Goal: Information Seeking & Learning: Check status

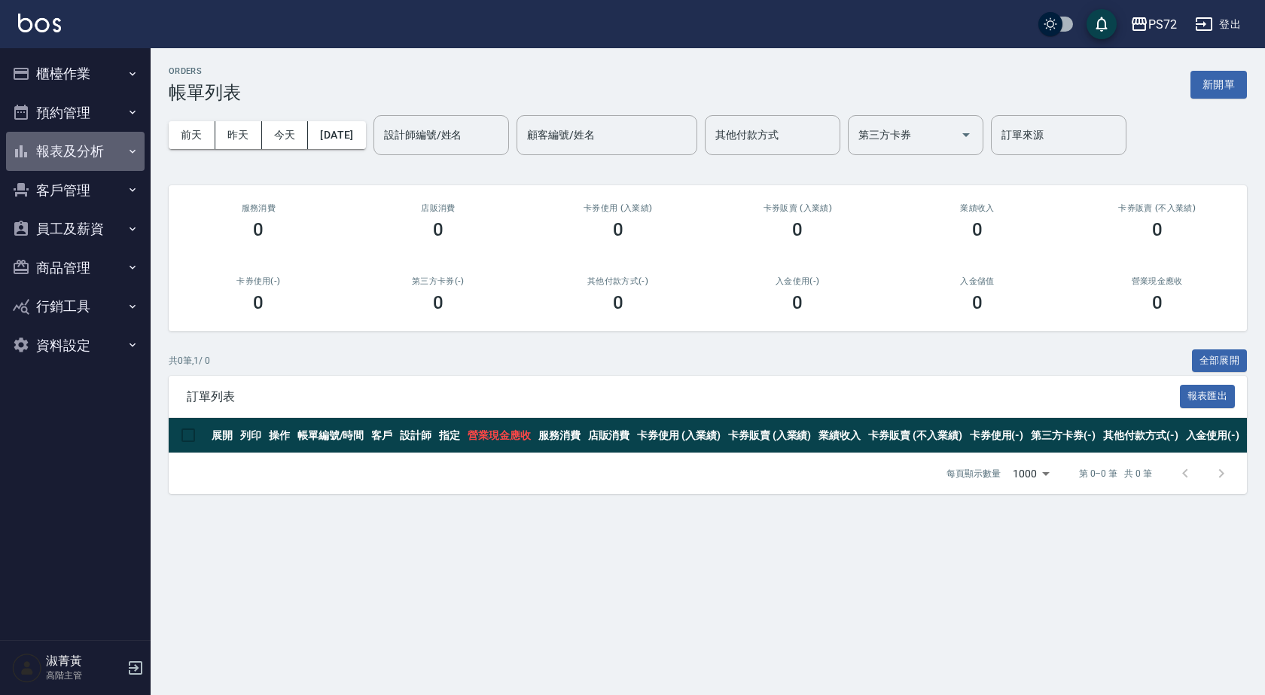
click at [112, 139] on button "報表及分析" at bounding box center [75, 151] width 139 height 39
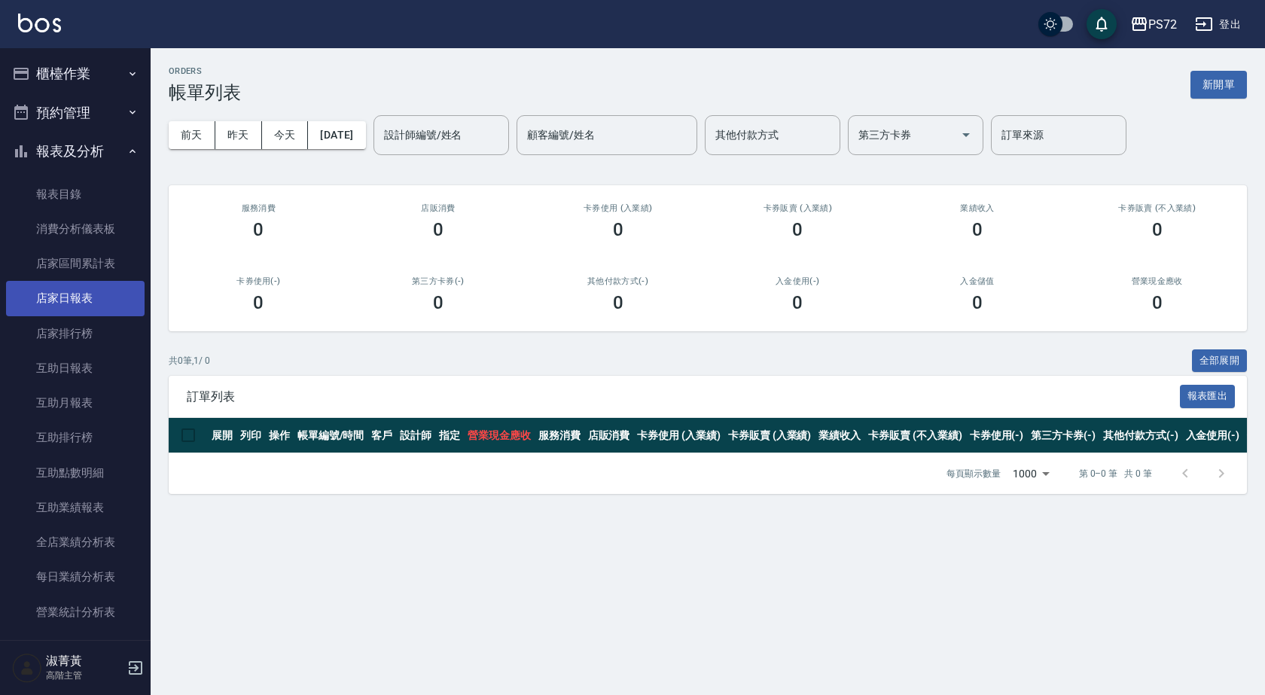
click at [53, 301] on link "店家日報表" at bounding box center [75, 298] width 139 height 35
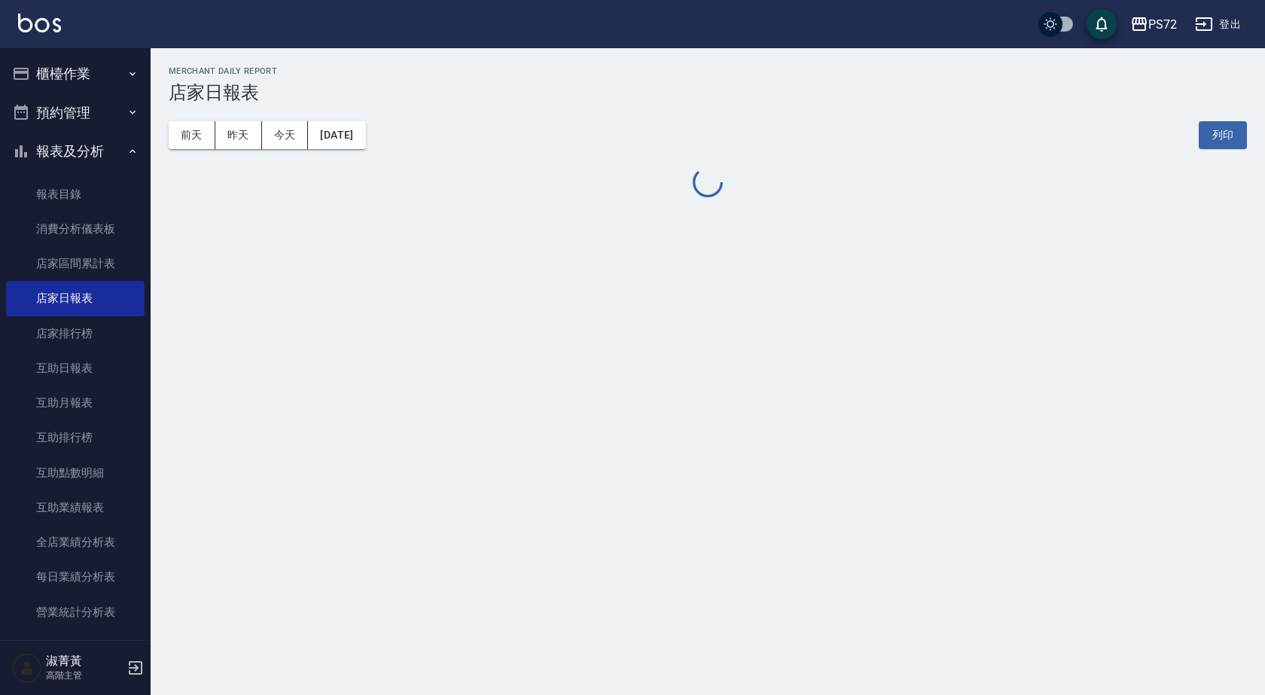
click at [81, 68] on button "櫃檯作業" at bounding box center [75, 73] width 139 height 39
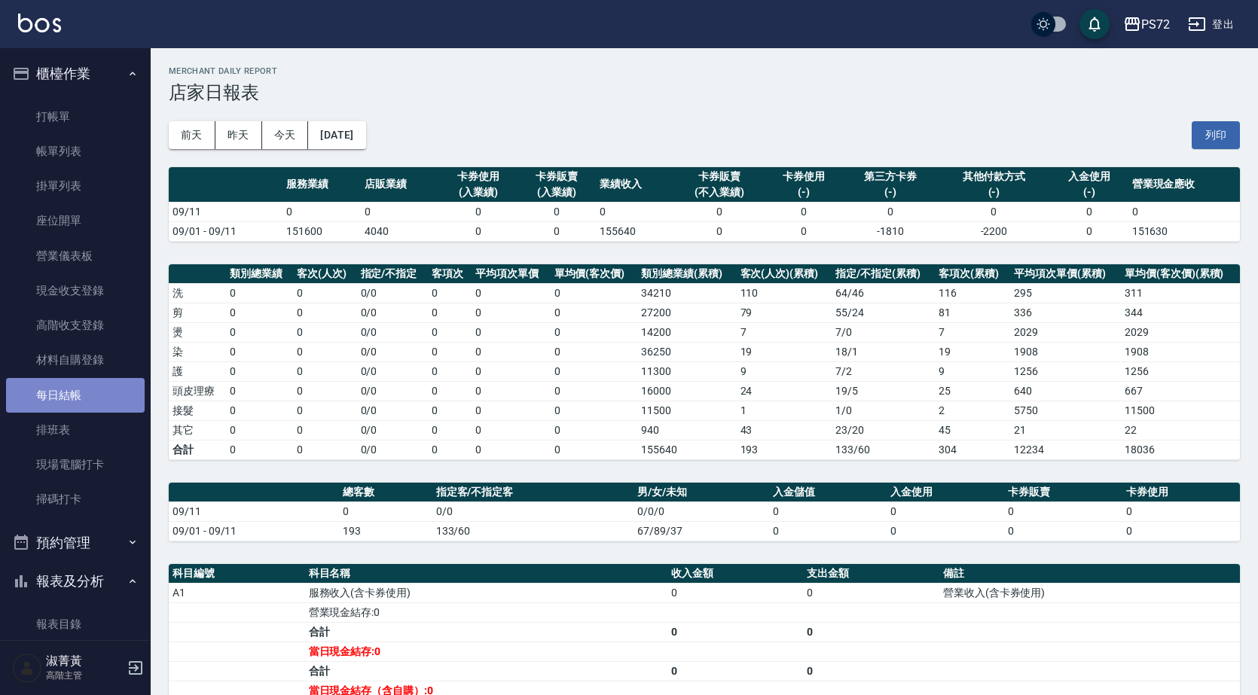
click at [81, 396] on link "每日結帳" at bounding box center [75, 395] width 139 height 35
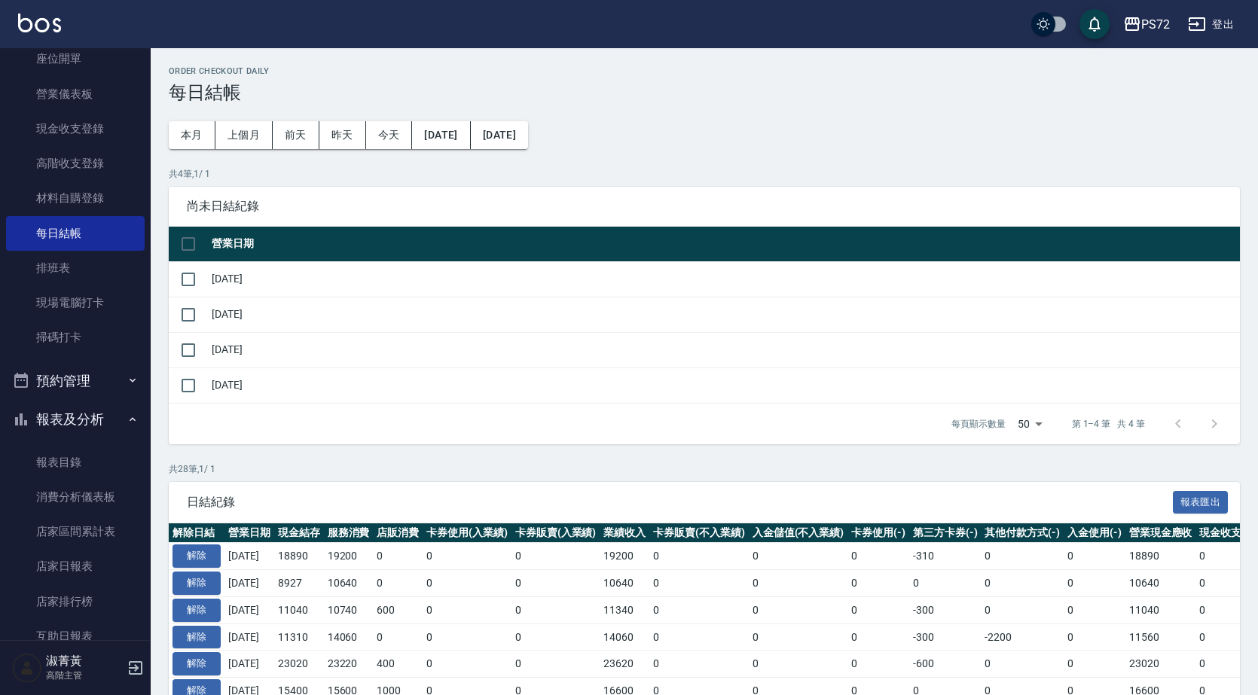
scroll to position [301, 0]
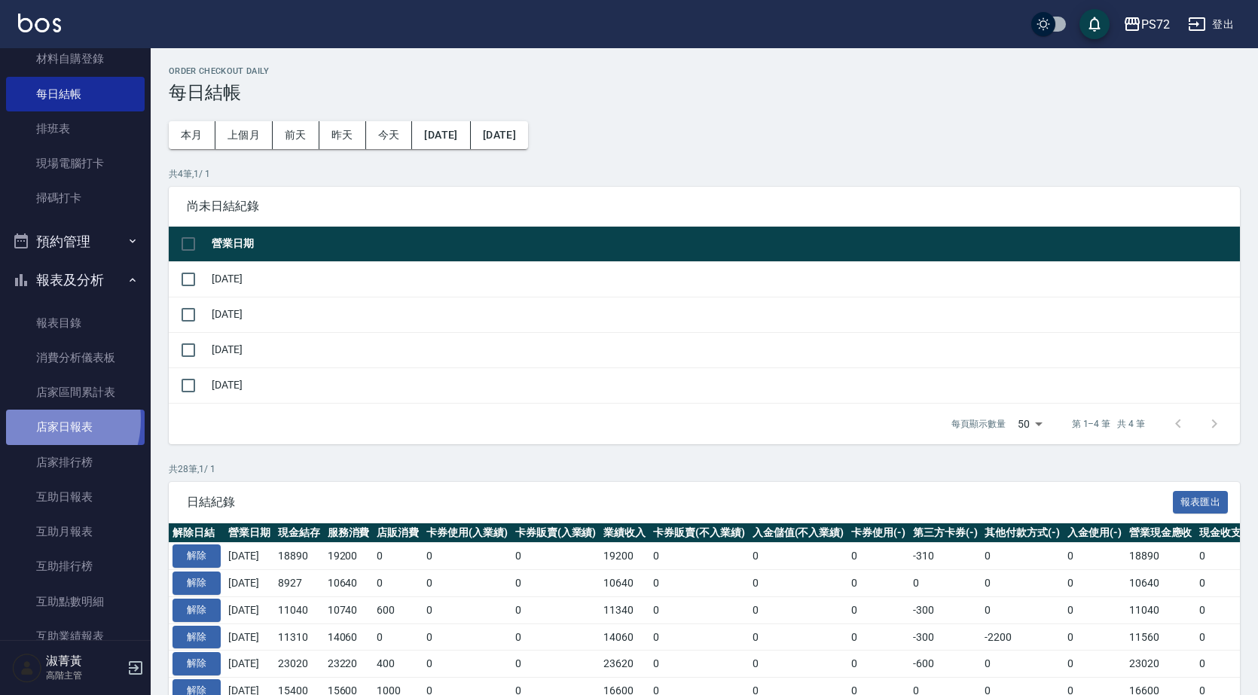
click at [37, 420] on link "店家日報表" at bounding box center [75, 427] width 139 height 35
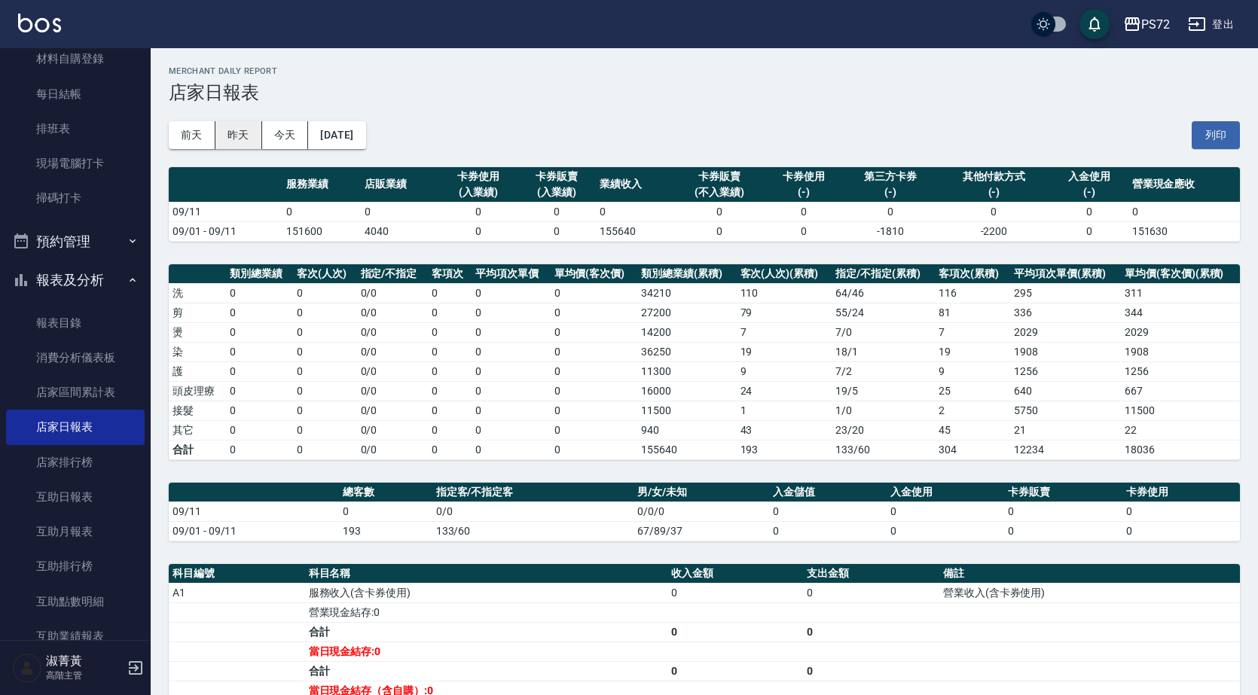
click at [231, 138] on button "昨天" at bounding box center [238, 135] width 47 height 28
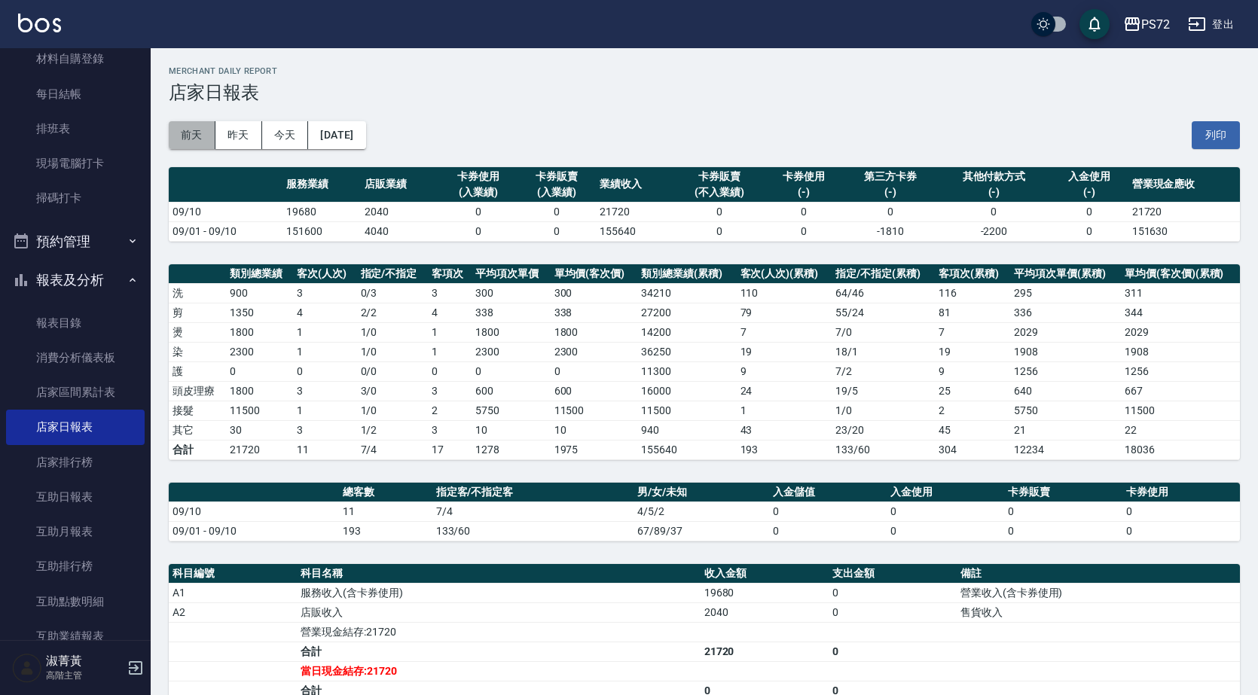
click at [169, 128] on button "前天" at bounding box center [192, 135] width 47 height 28
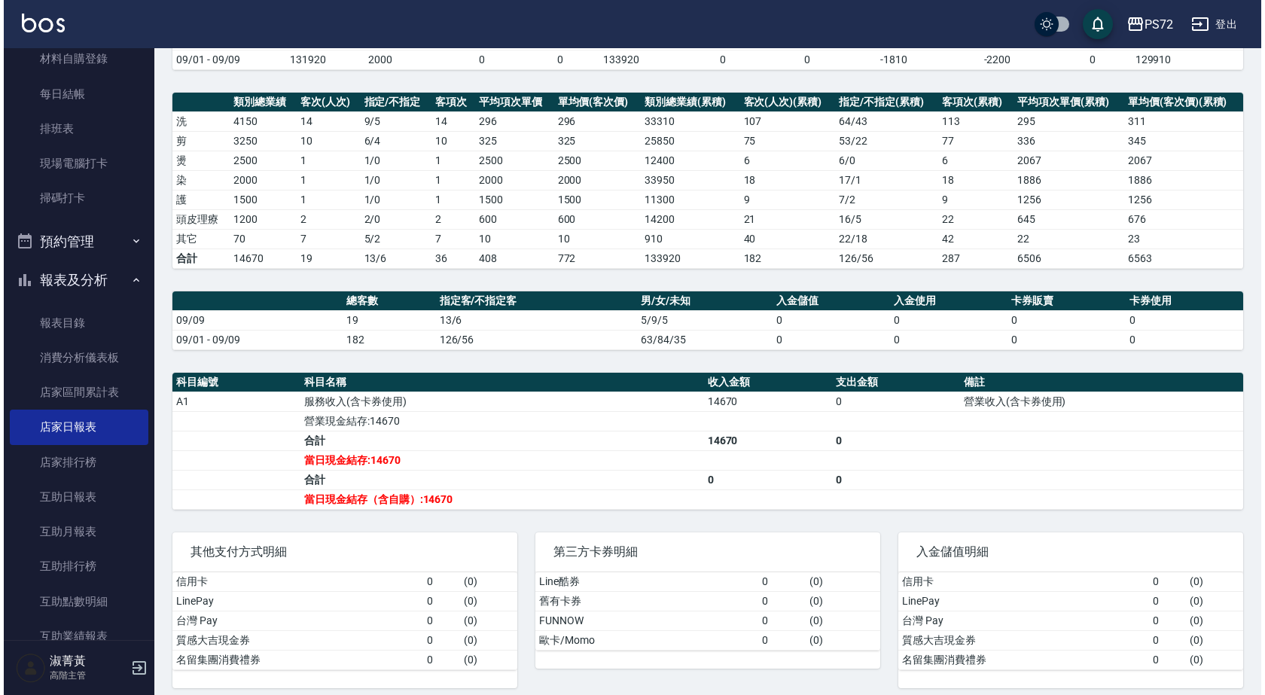
scroll to position [78, 0]
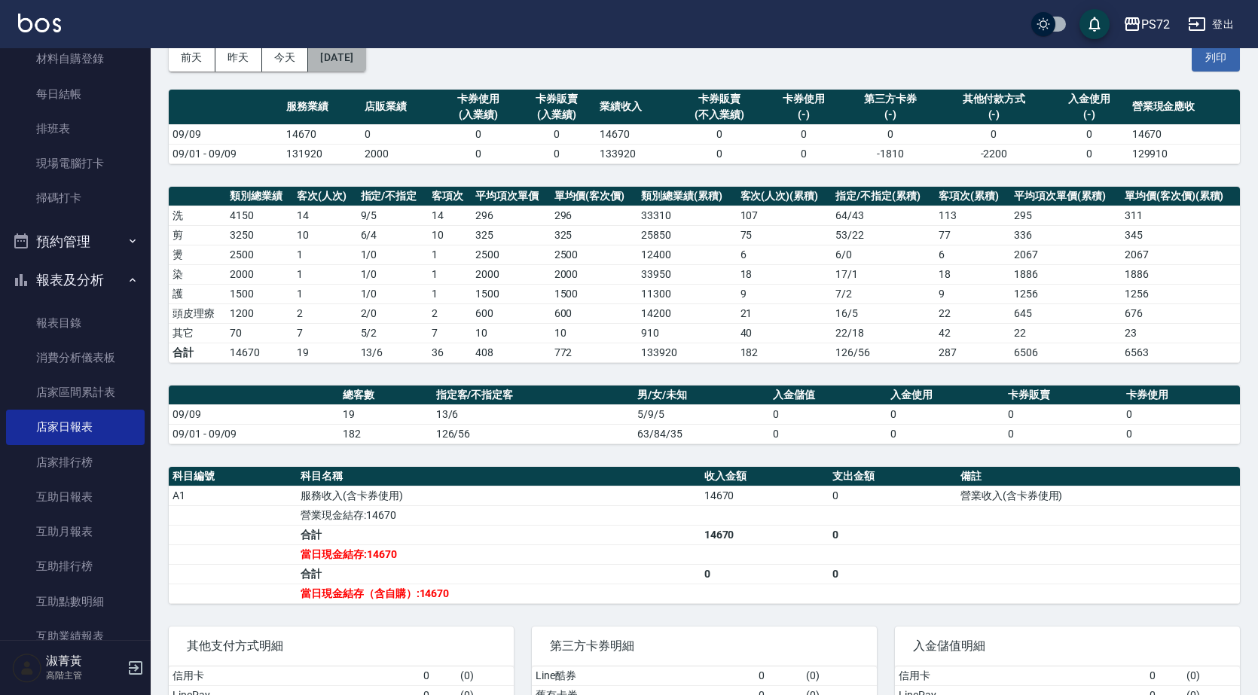
click at [365, 67] on button "2025/09/09" at bounding box center [336, 58] width 57 height 28
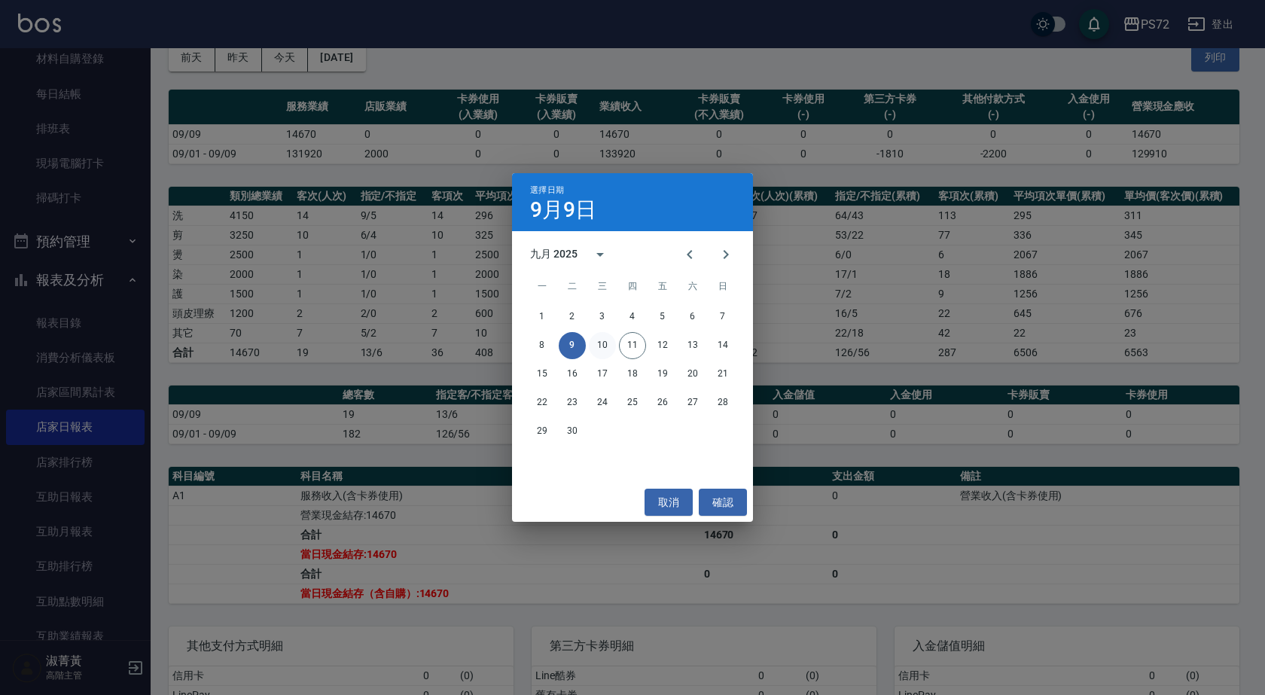
click at [606, 342] on button "10" at bounding box center [602, 345] width 27 height 27
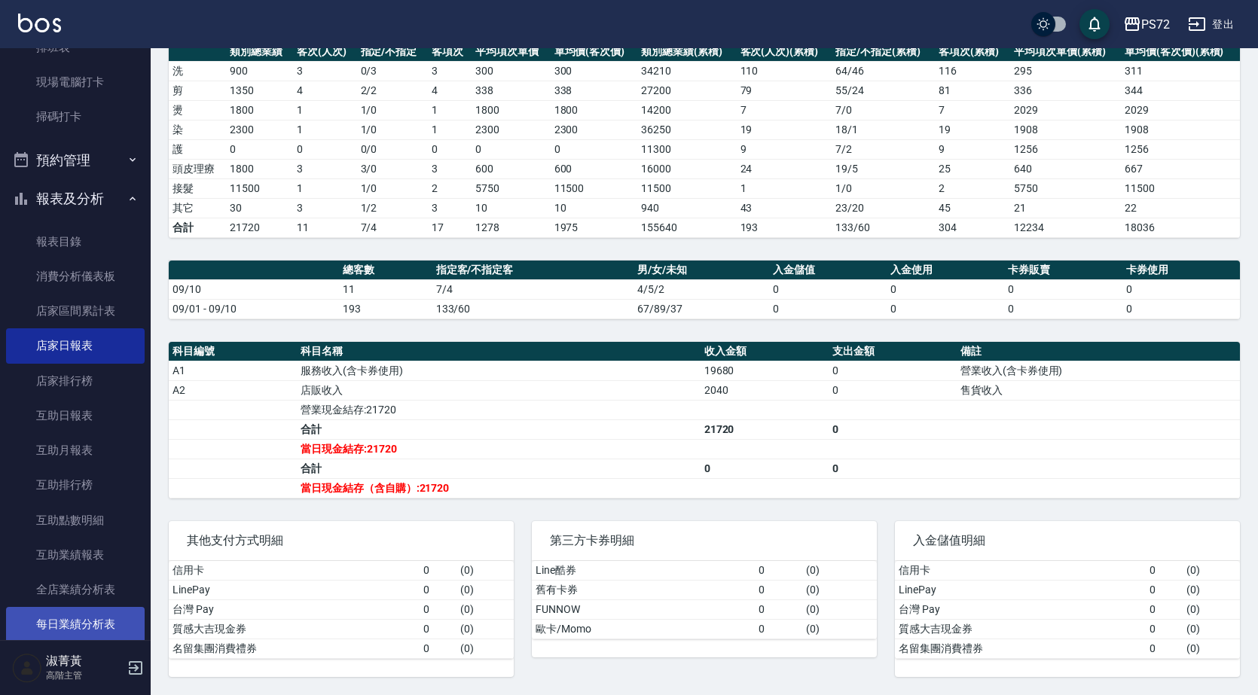
scroll to position [603, 0]
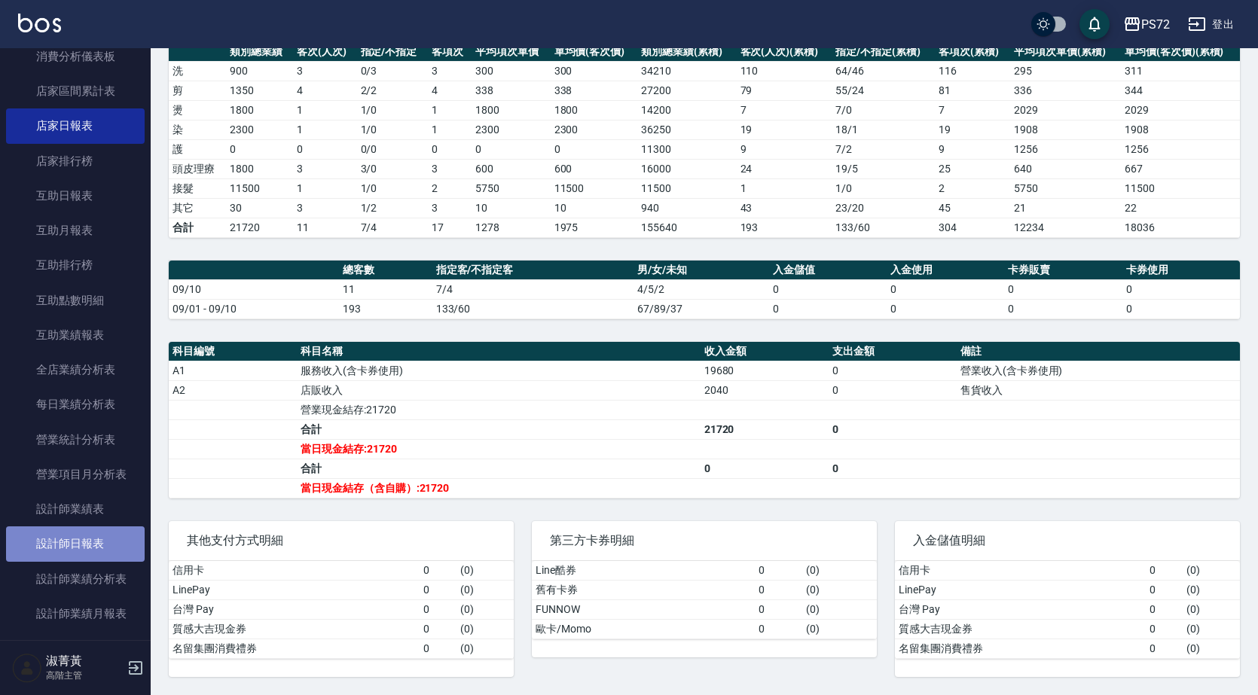
drag, startPoint x: 117, startPoint y: 542, endPoint x: 128, endPoint y: 526, distance: 19.0
click at [119, 453] on link "設計師日報表" at bounding box center [75, 543] width 139 height 35
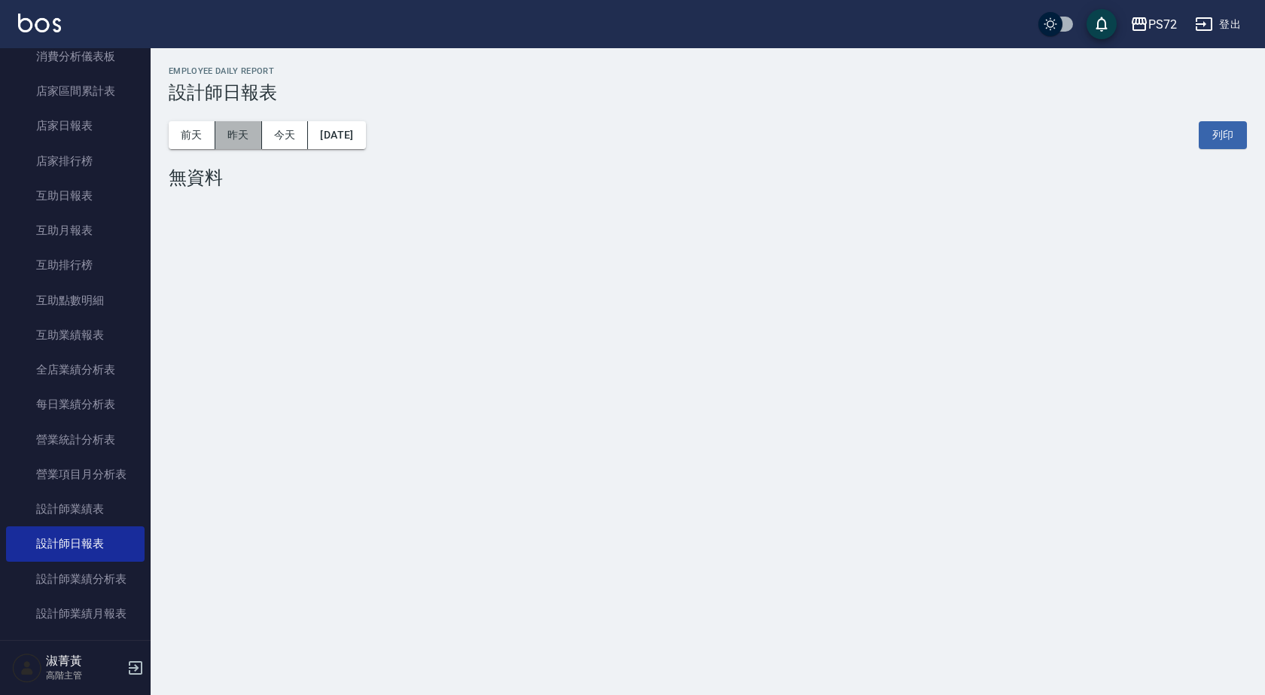
click at [257, 131] on button "昨天" at bounding box center [238, 135] width 47 height 28
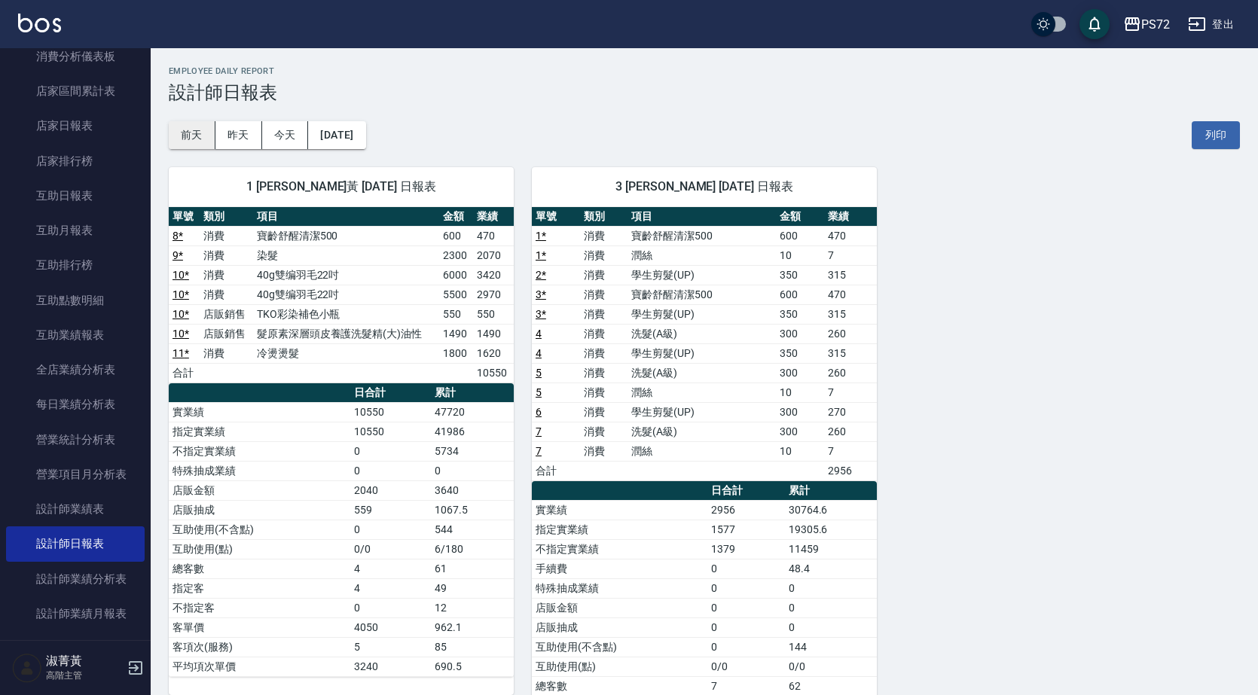
click at [195, 137] on button "前天" at bounding box center [192, 135] width 47 height 28
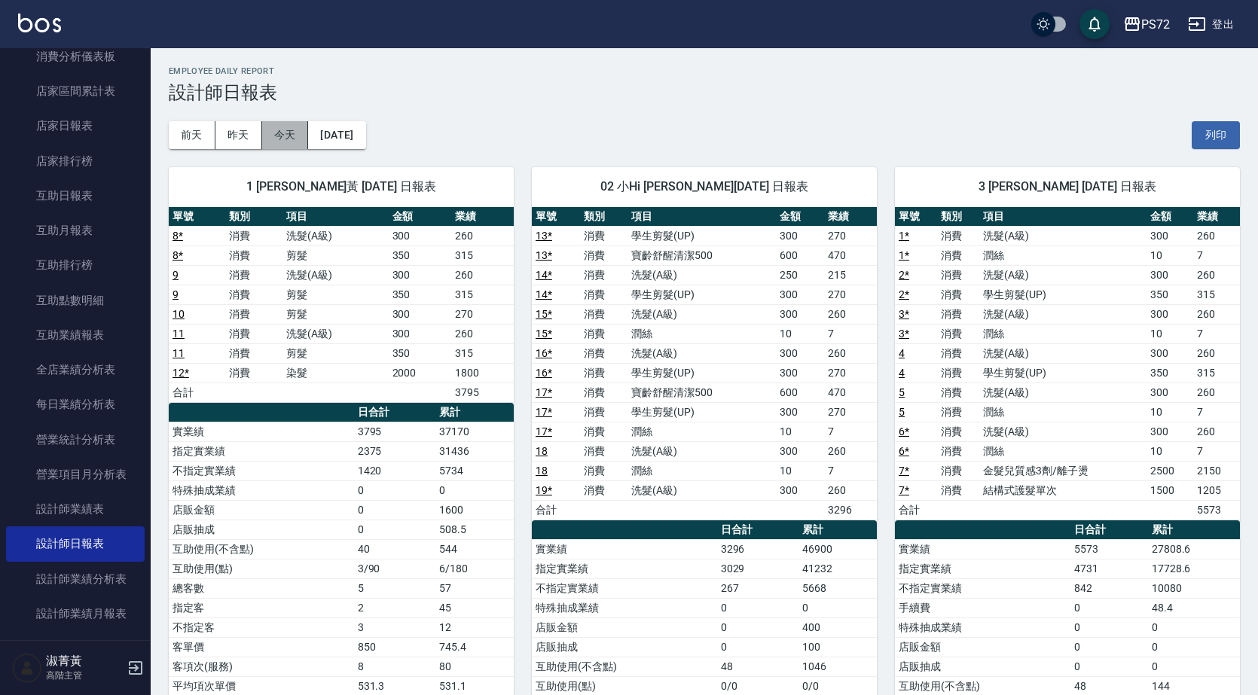
click at [291, 133] on button "今天" at bounding box center [285, 135] width 47 height 28
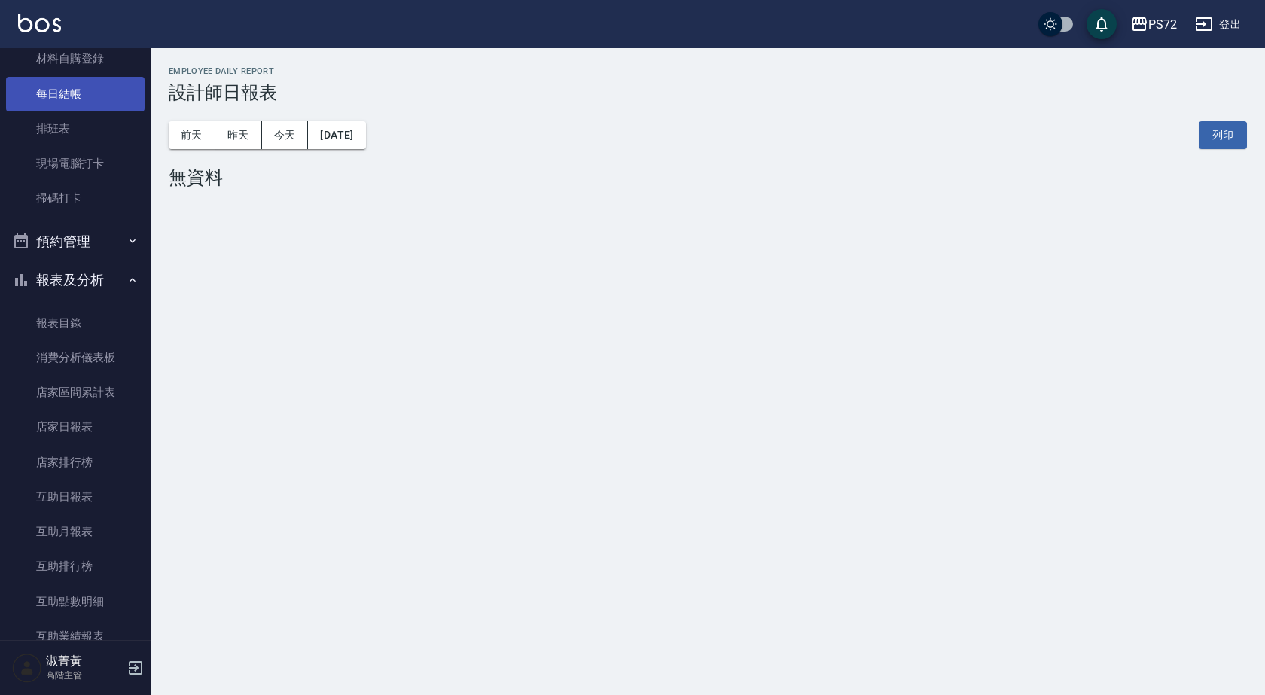
scroll to position [75, 0]
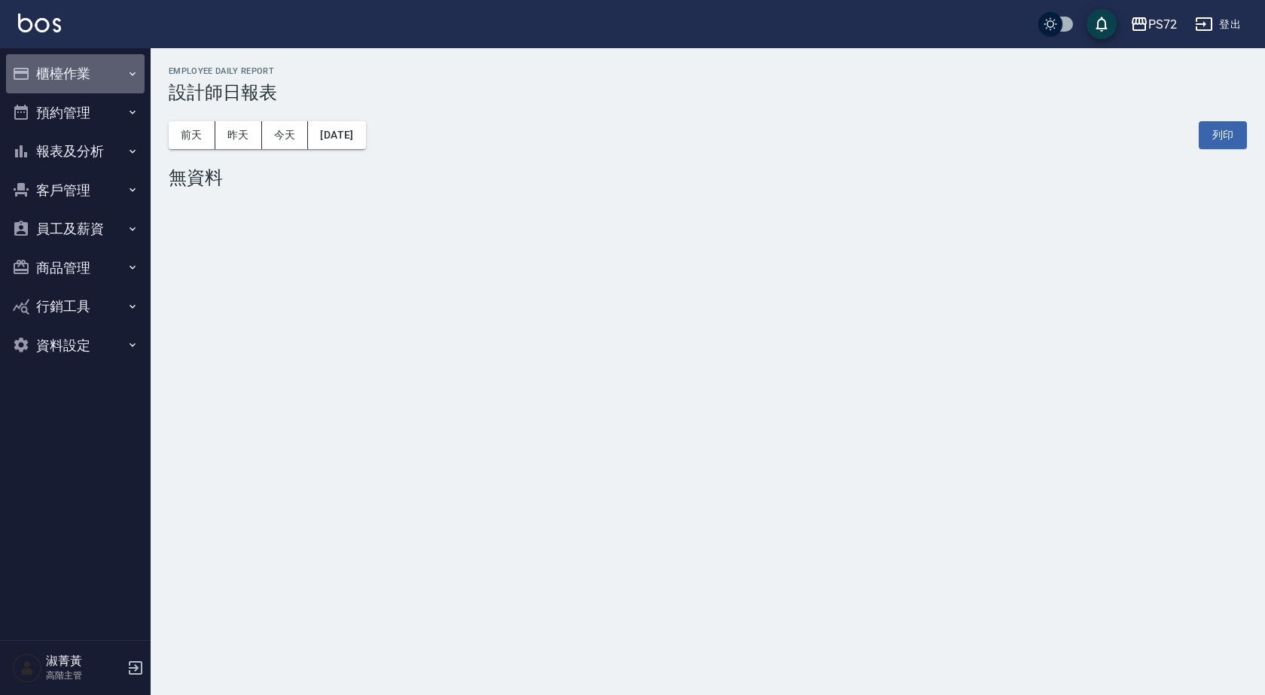
click at [124, 60] on button "櫃檯作業" at bounding box center [75, 73] width 139 height 39
